Goal: Find contact information: Find contact information

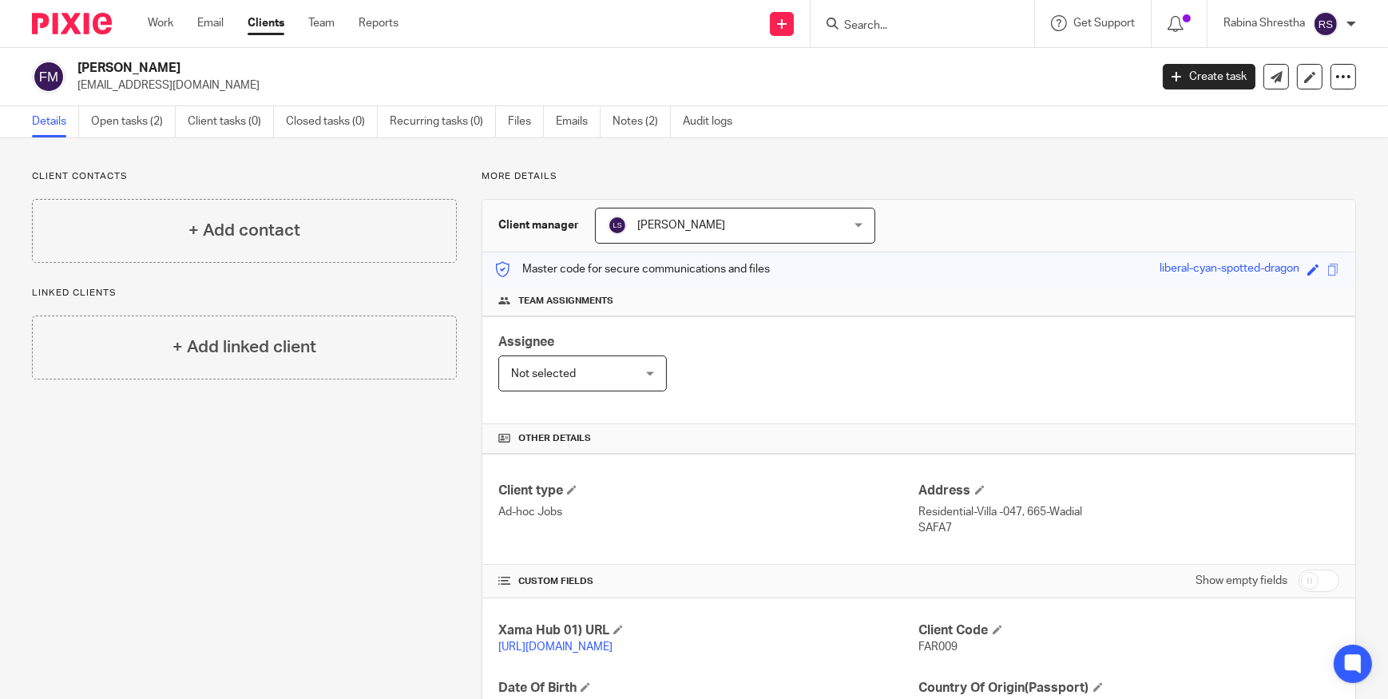
click at [865, 10] on div at bounding box center [923, 23] width 224 height 47
click at [868, 21] on input "Search" at bounding box center [915, 26] width 144 height 14
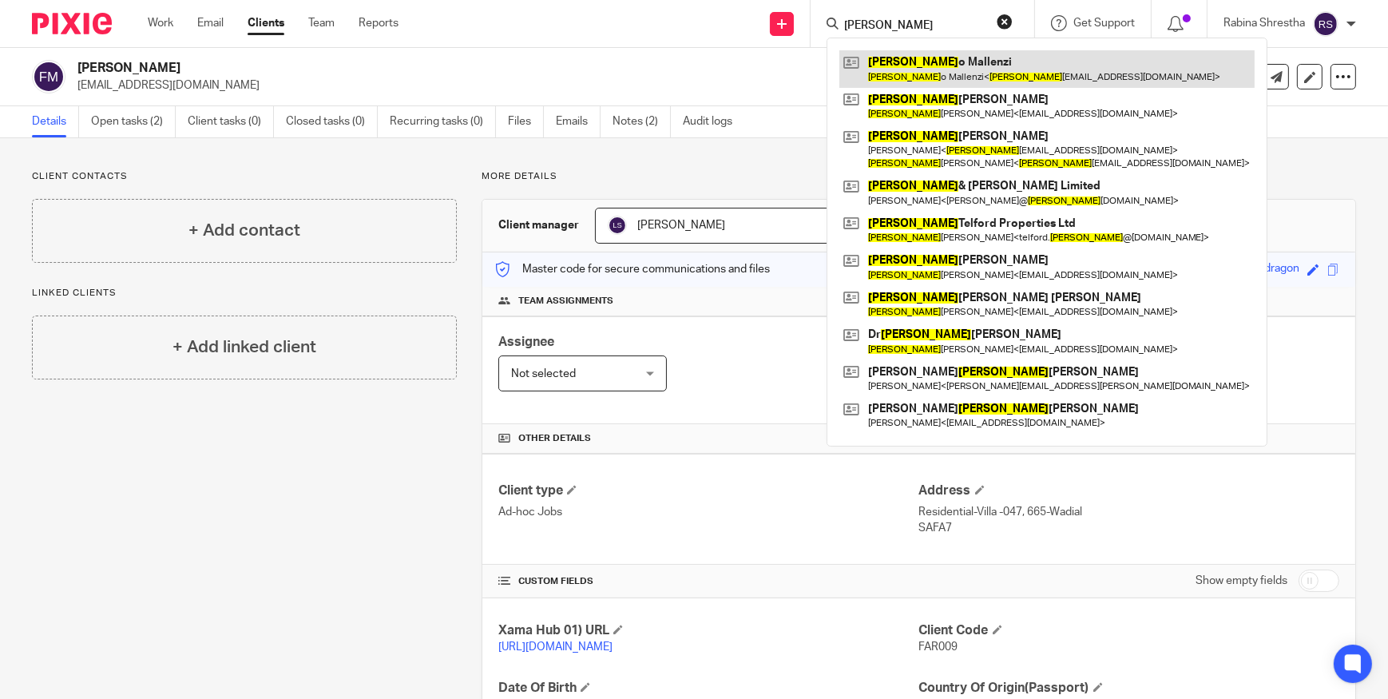
type input "[PERSON_NAME]"
click at [885, 81] on link at bounding box center [1047, 68] width 415 height 37
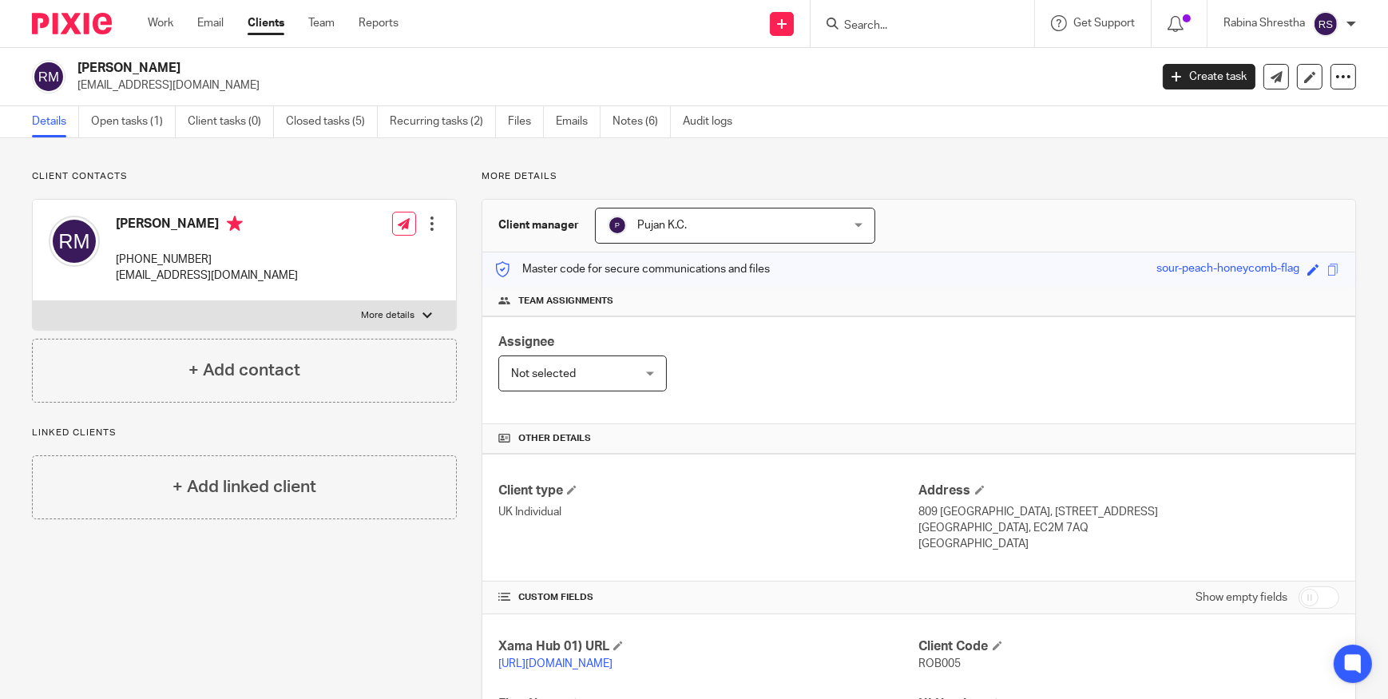
click at [725, 389] on div "Assignee Not selected Not selected Not selected Aarshika Awale Aayush Niraula A…" at bounding box center [919, 370] width 873 height 108
click at [854, 19] on input "Search" at bounding box center [915, 26] width 144 height 14
drag, startPoint x: 161, startPoint y: 265, endPoint x: 112, endPoint y: 258, distance: 50.0
click at [112, 258] on div "Roberto Mallenzi +44 7495 096436 robertomallenzi@gmail.com" at bounding box center [173, 250] width 249 height 85
drag, startPoint x: 112, startPoint y: 258, endPoint x: 206, endPoint y: 254, distance: 94.3
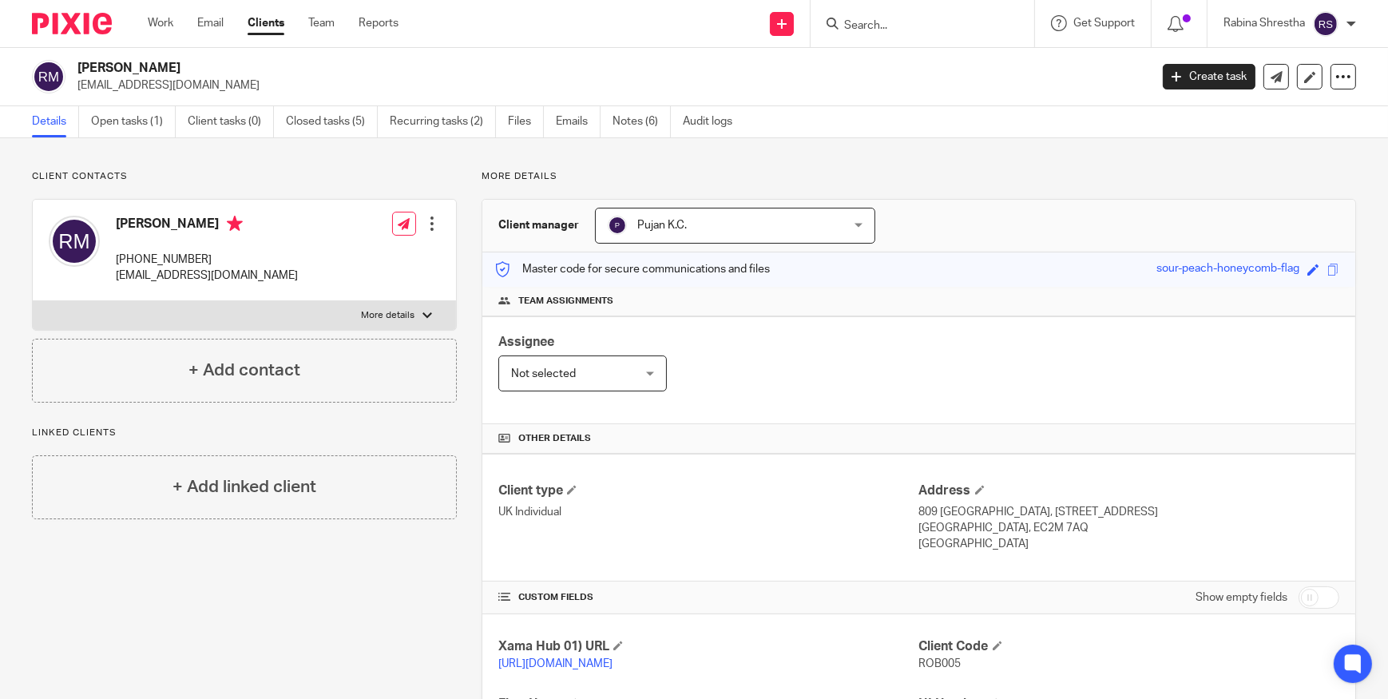
click at [205, 249] on div "Roberto Mallenzi +44 7495 096436 robertomallenzi@gmail.com" at bounding box center [207, 250] width 182 height 69
drag, startPoint x: 209, startPoint y: 257, endPoint x: 118, endPoint y: 263, distance: 91.2
click at [118, 263] on p "+44 7495 096436" at bounding box center [207, 260] width 182 height 16
copy p "+44 7495 096436"
click at [888, 22] on input "Search" at bounding box center [915, 26] width 144 height 14
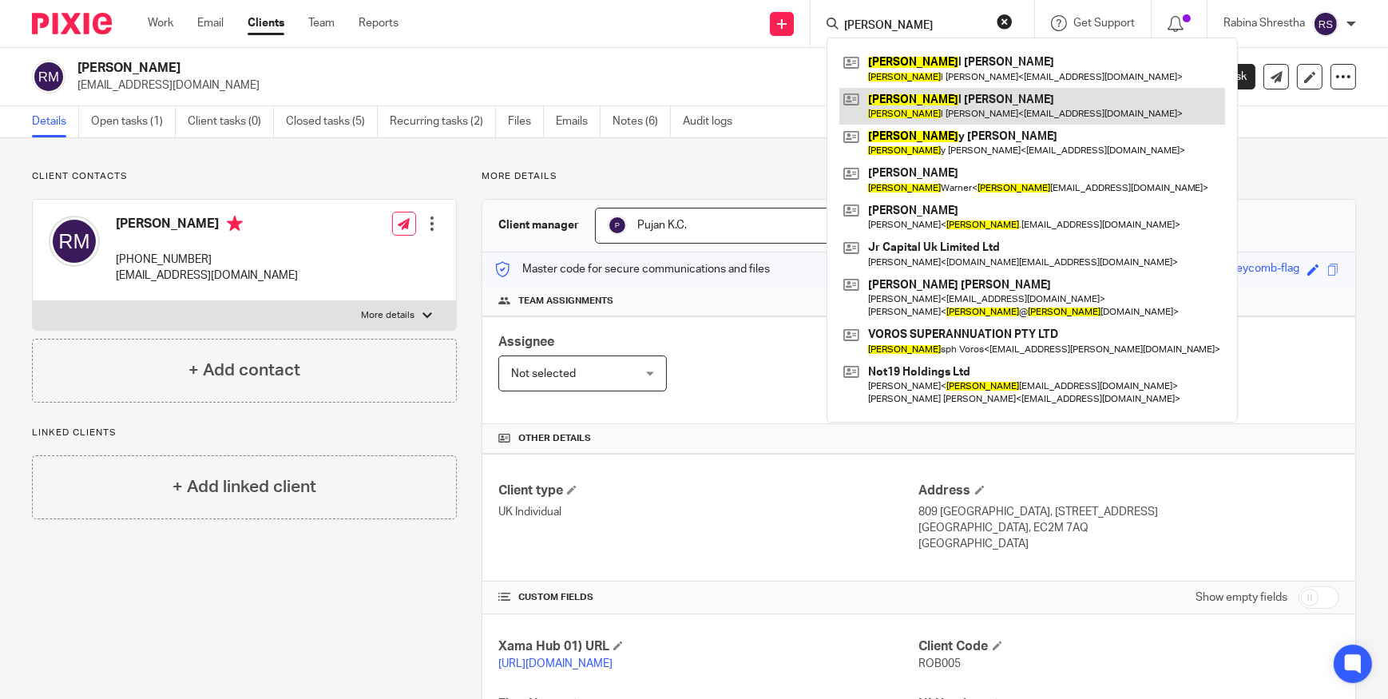
type input "Joe"
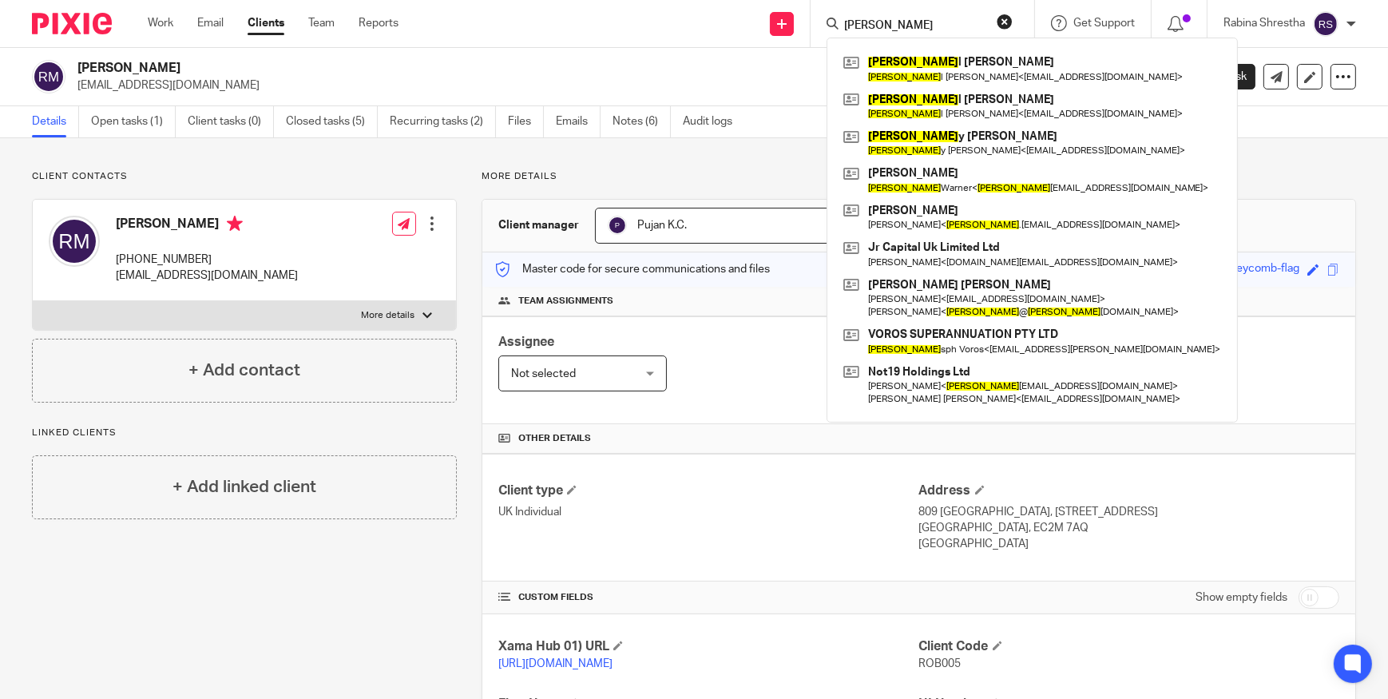
drag, startPoint x: 211, startPoint y: 261, endPoint x: 140, endPoint y: 260, distance: 71.1
click at [140, 260] on p "+44 7495 096436" at bounding box center [207, 260] width 182 height 16
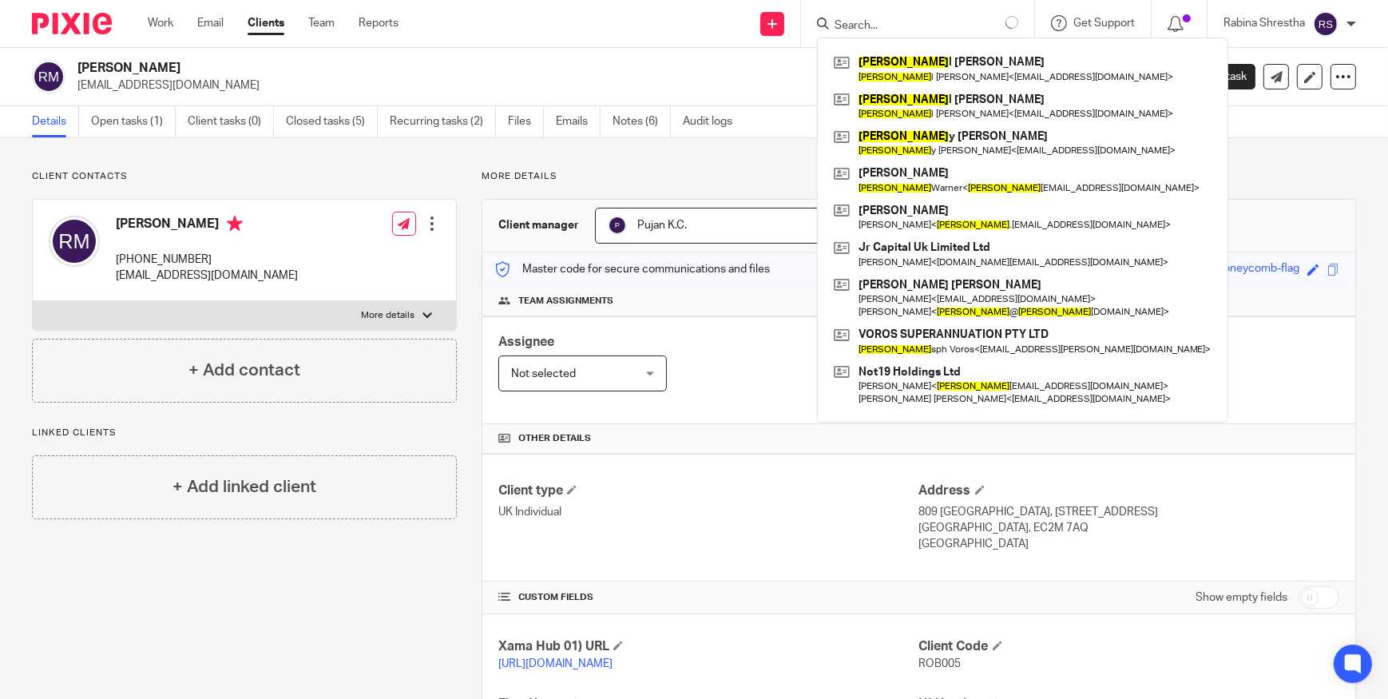
copy p "7495 096436"
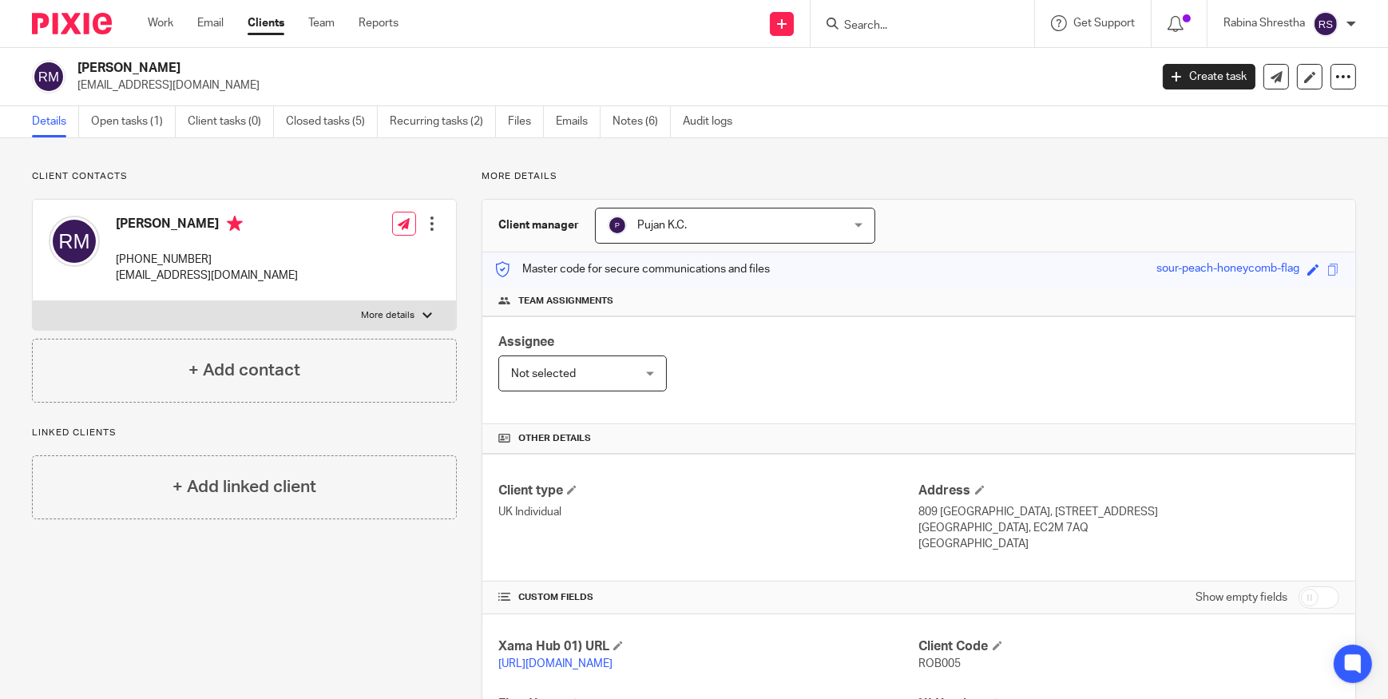
click at [1098, 389] on div "Assignee Not selected Not selected Not selected Aarshika Awale Aayush Niraula A…" at bounding box center [919, 370] width 873 height 108
drag, startPoint x: 139, startPoint y: 256, endPoint x: 209, endPoint y: 251, distance: 70.5
click at [209, 252] on p "+44 7495 096436" at bounding box center [207, 260] width 182 height 16
click at [211, 252] on p "+44 7495 096436" at bounding box center [207, 260] width 182 height 16
click at [204, 260] on p "+44 7495 096436" at bounding box center [207, 260] width 182 height 16
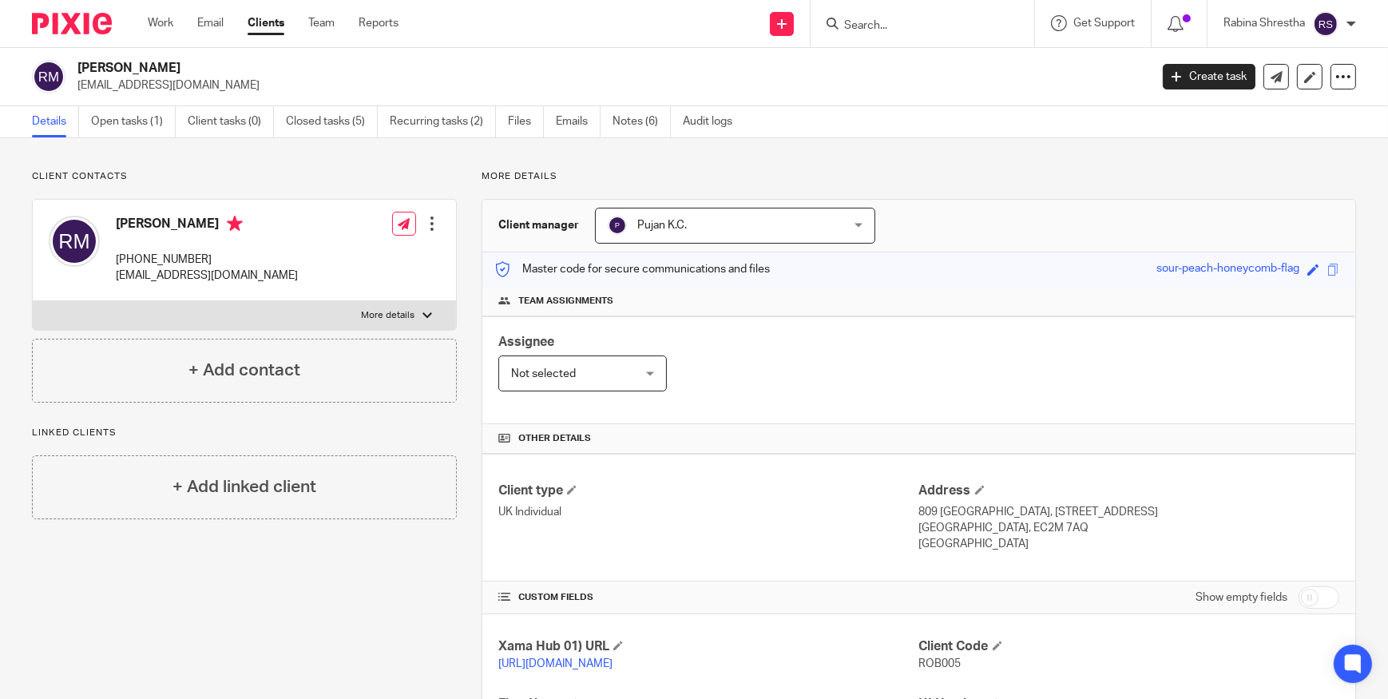
drag, startPoint x: 205, startPoint y: 257, endPoint x: 109, endPoint y: 257, distance: 95.9
click at [109, 257] on div "Roberto Mallenzi +44 7495 096436 robertomallenzi@gmail.com" at bounding box center [173, 250] width 249 height 85
copy p "+44 7495 096436"
